Goal: Navigation & Orientation: Find specific page/section

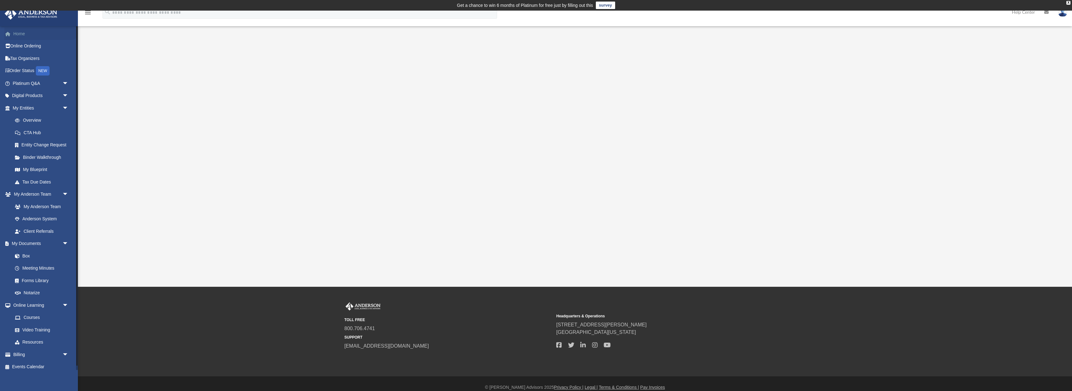
click at [24, 33] on link "Home" at bounding box center [41, 33] width 74 height 12
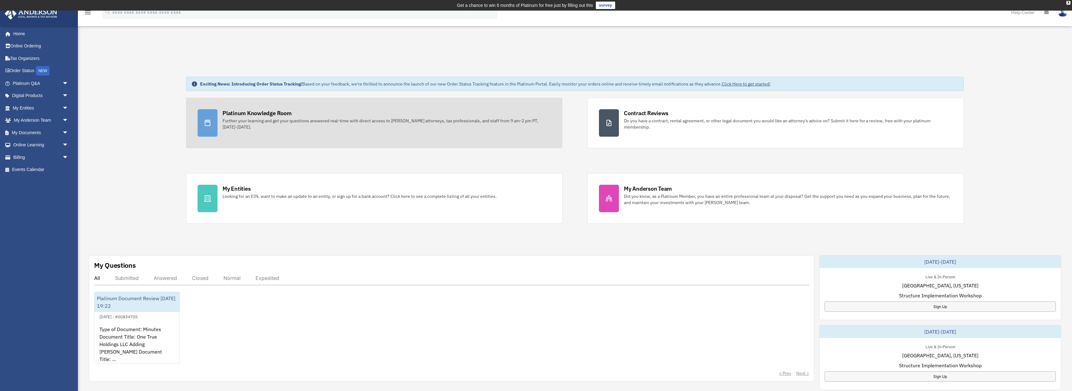
click at [214, 124] on div at bounding box center [208, 122] width 20 height 27
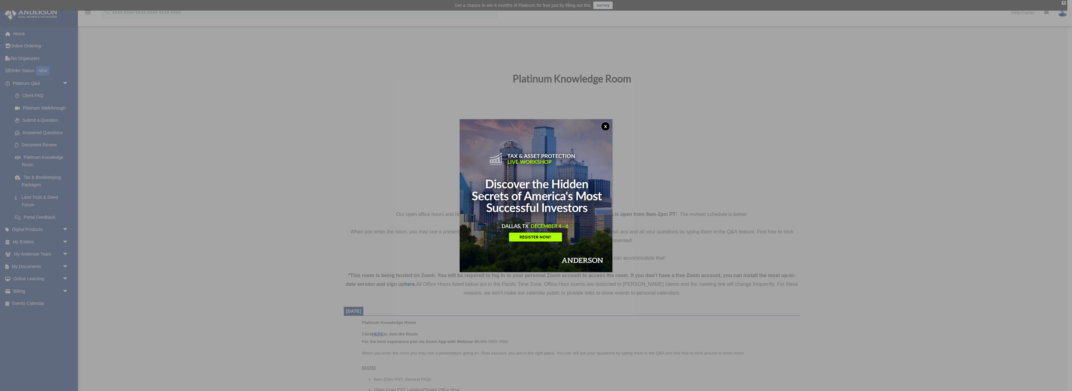
click at [605, 125] on button "x" at bounding box center [605, 126] width 9 height 9
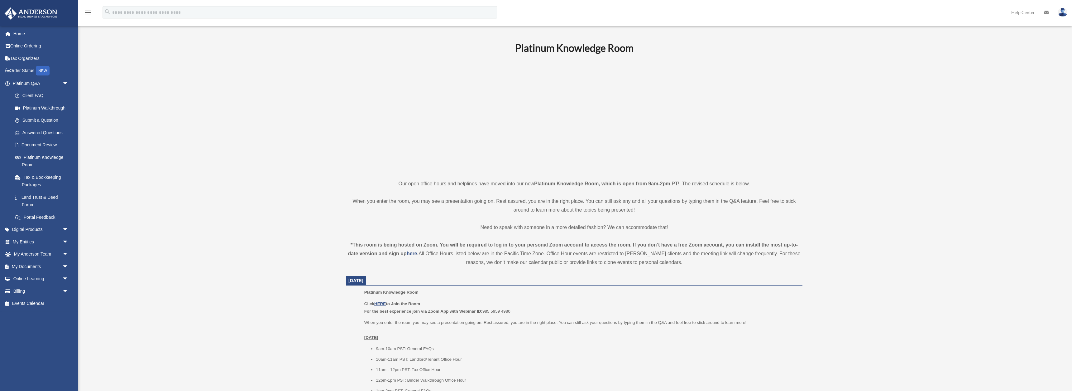
scroll to position [32, 0]
click at [383, 302] on u "HERE" at bounding box center [380, 302] width 12 height 5
